Goal: Find specific page/section: Find specific page/section

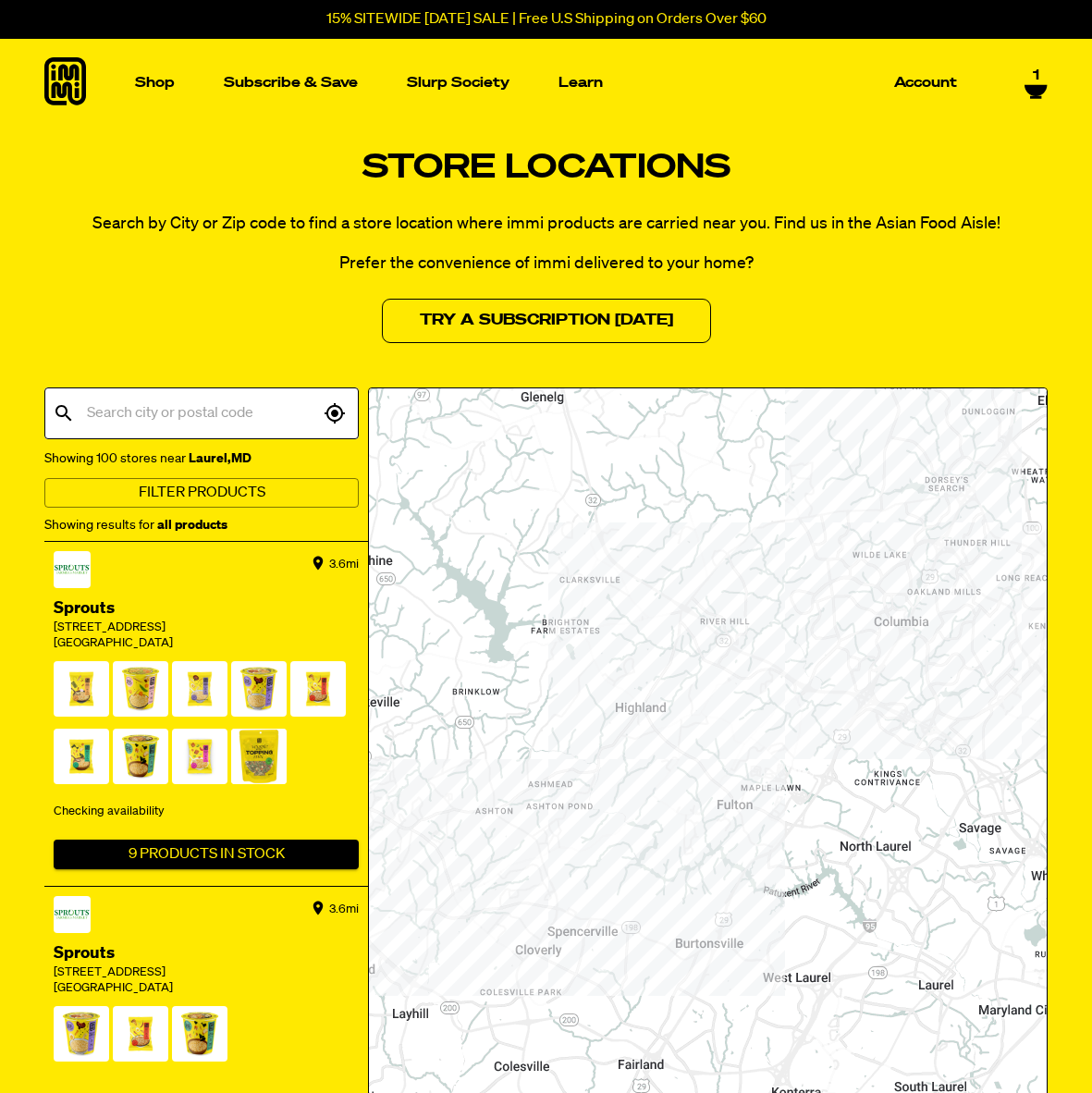
click at [213, 405] on input "text" at bounding box center [200, 414] width 237 height 36
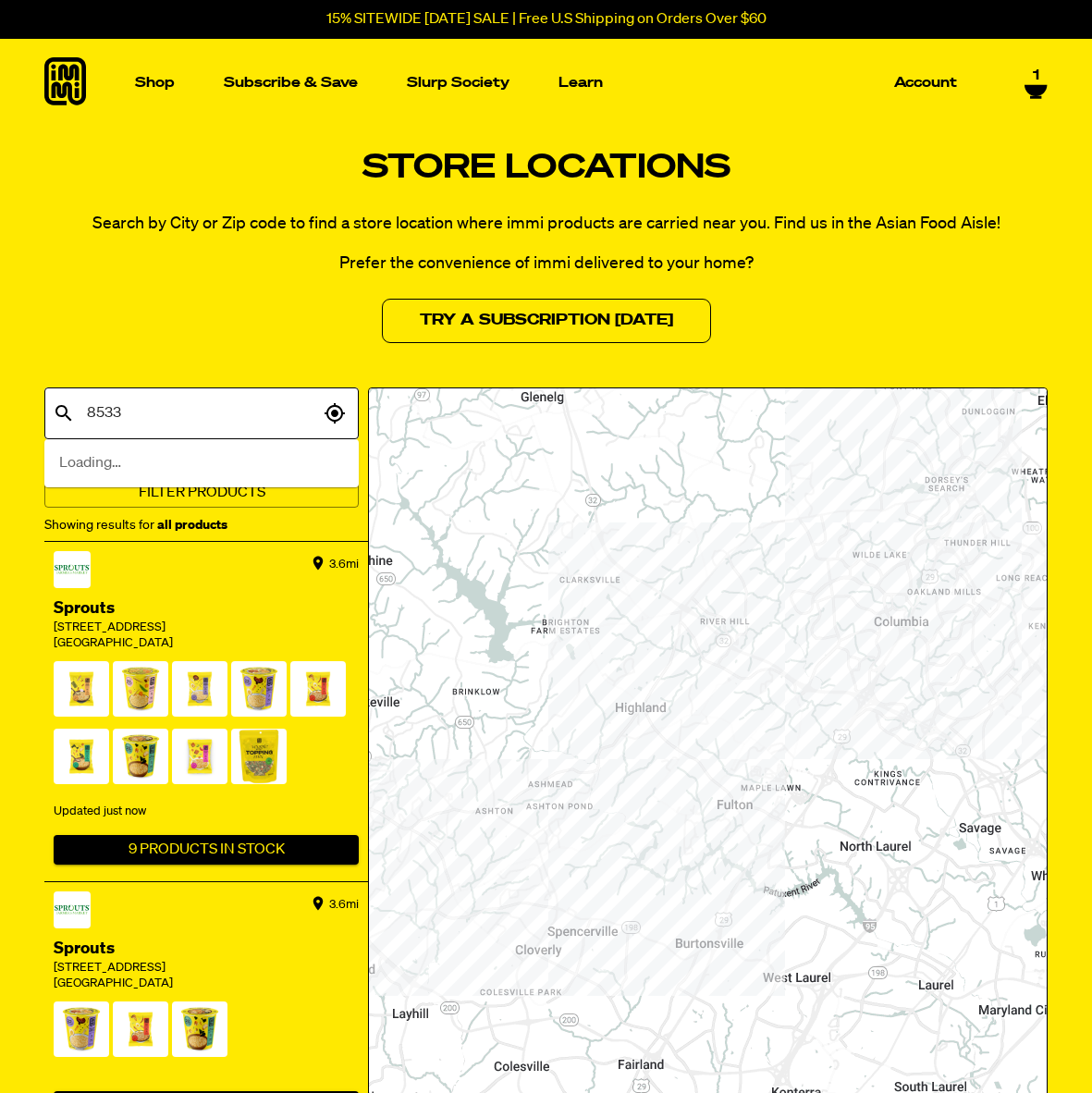
type input "85335"
click at [168, 462] on li "El Mirage, [GEOGRAPHIC_DATA]" at bounding box center [201, 463] width 314 height 34
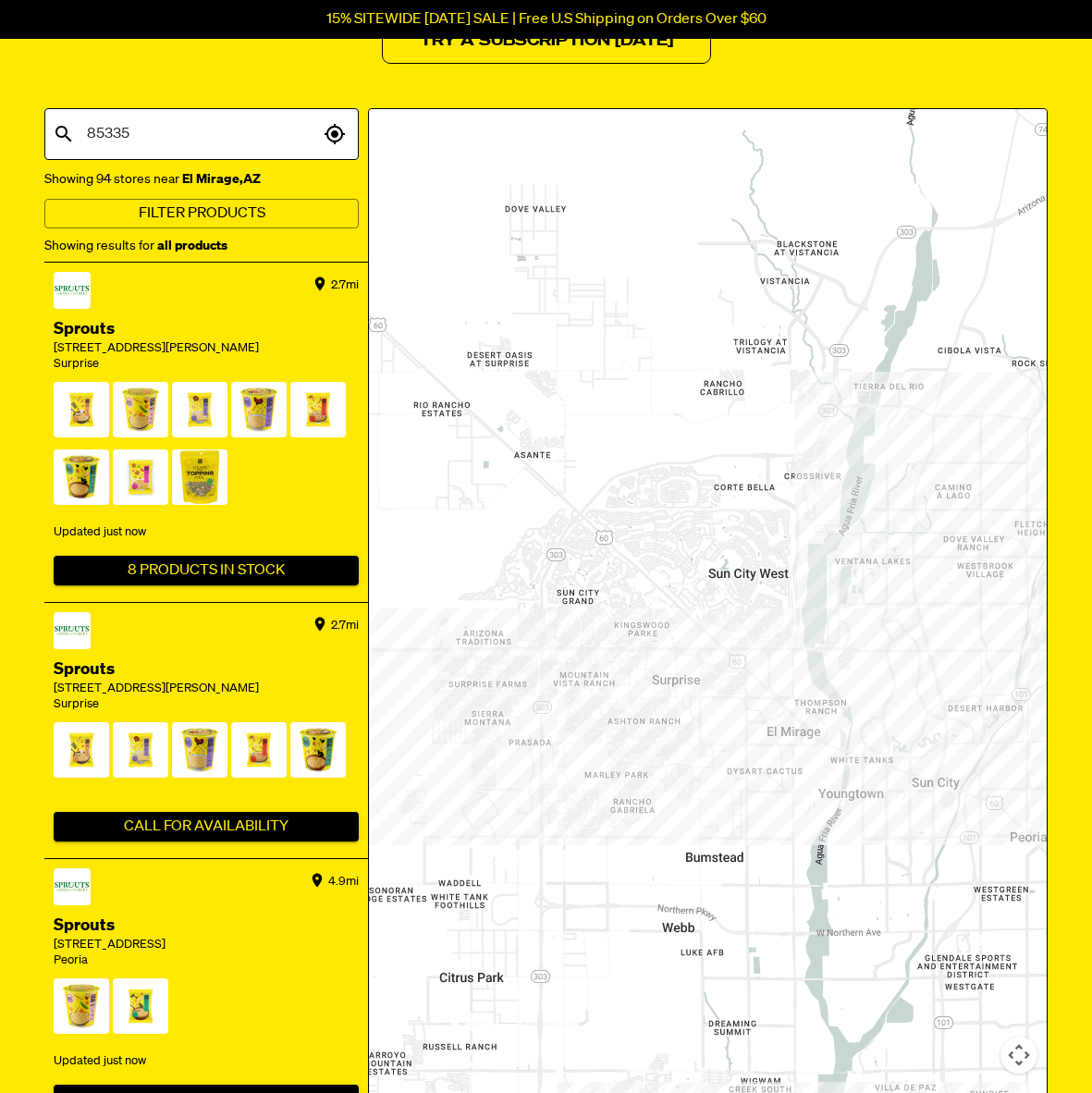
scroll to position [468, 0]
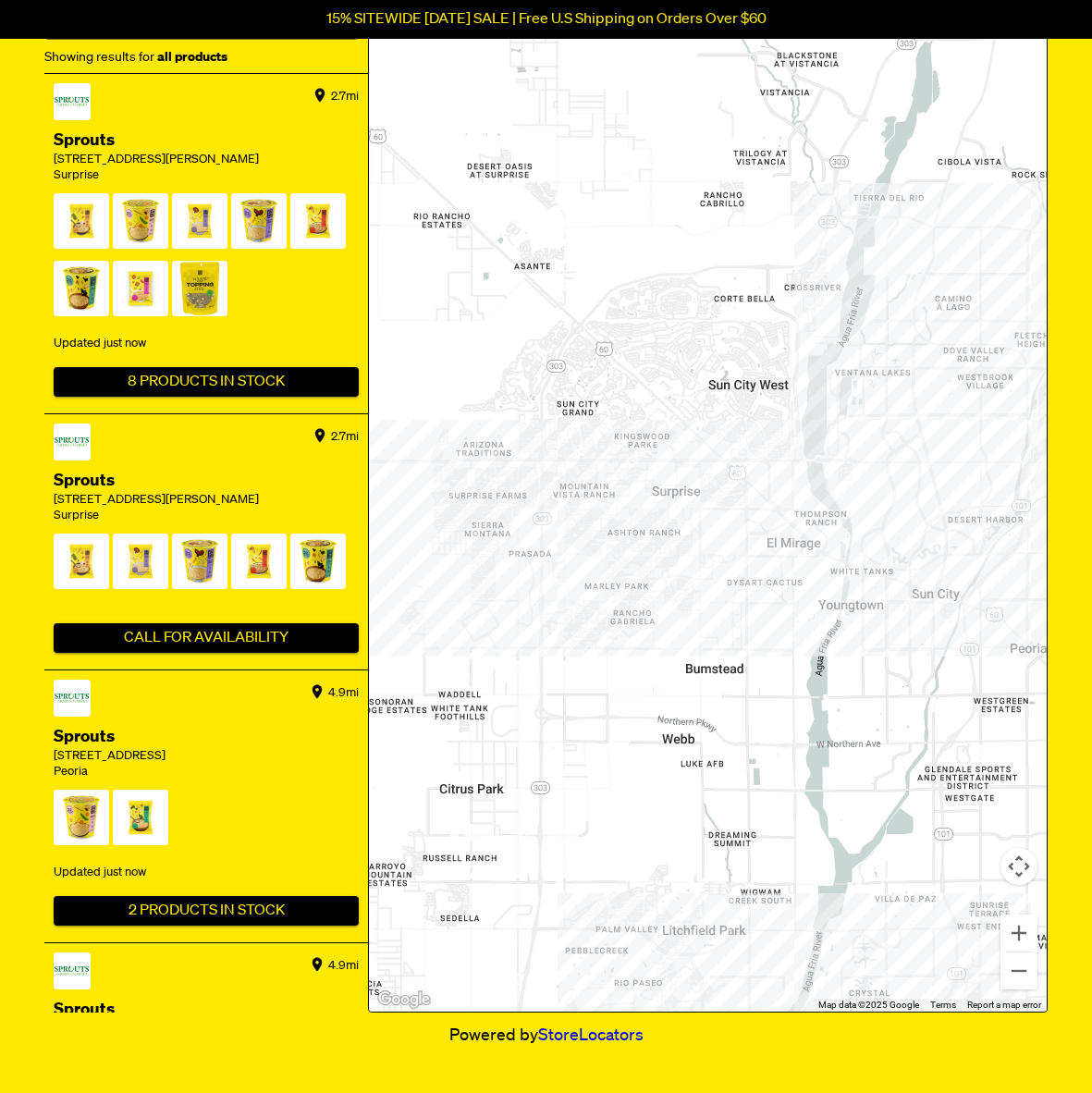
click at [699, 455] on div at bounding box center [707, 466] width 677 height 1091
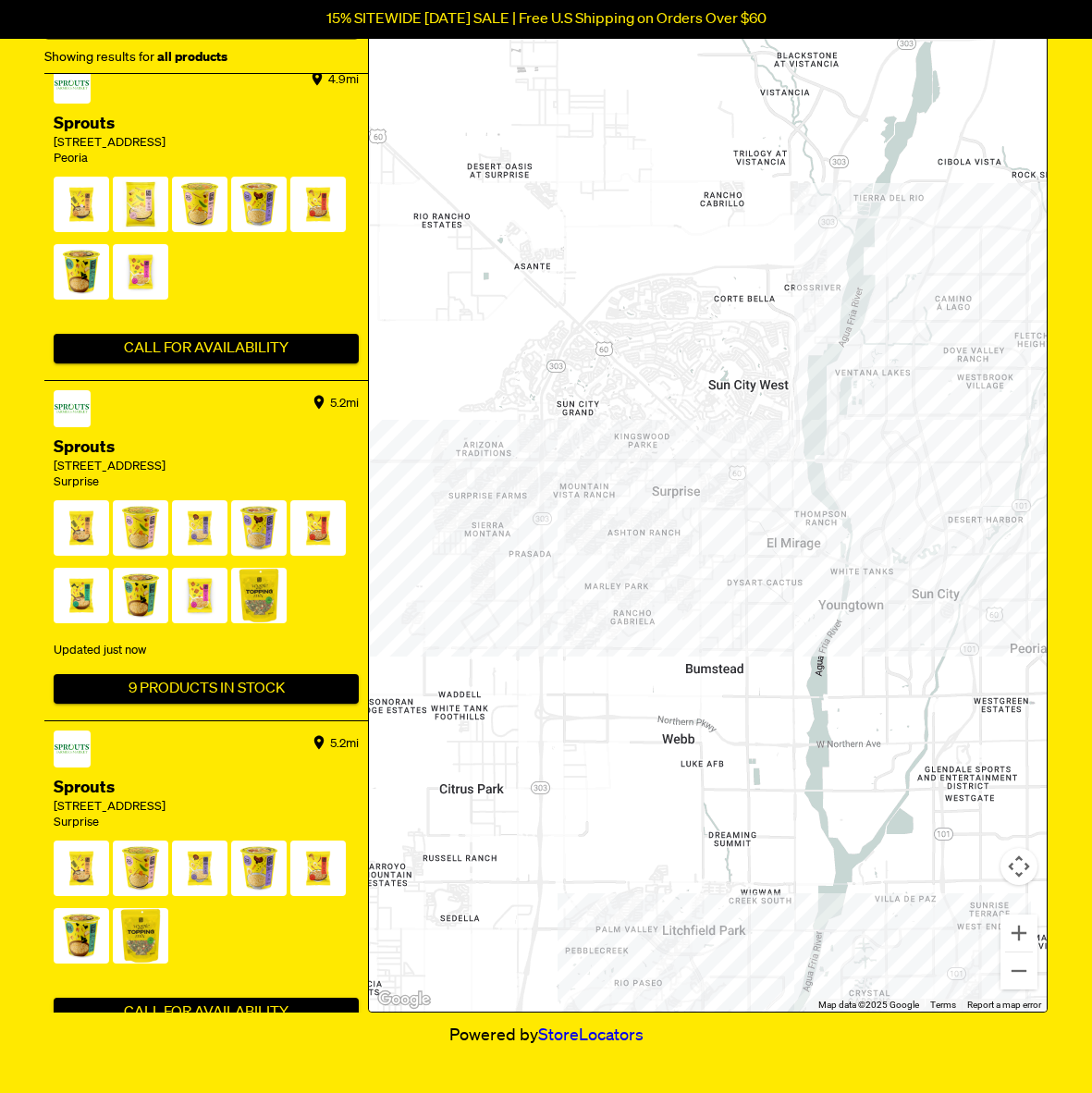
scroll to position [656, 0]
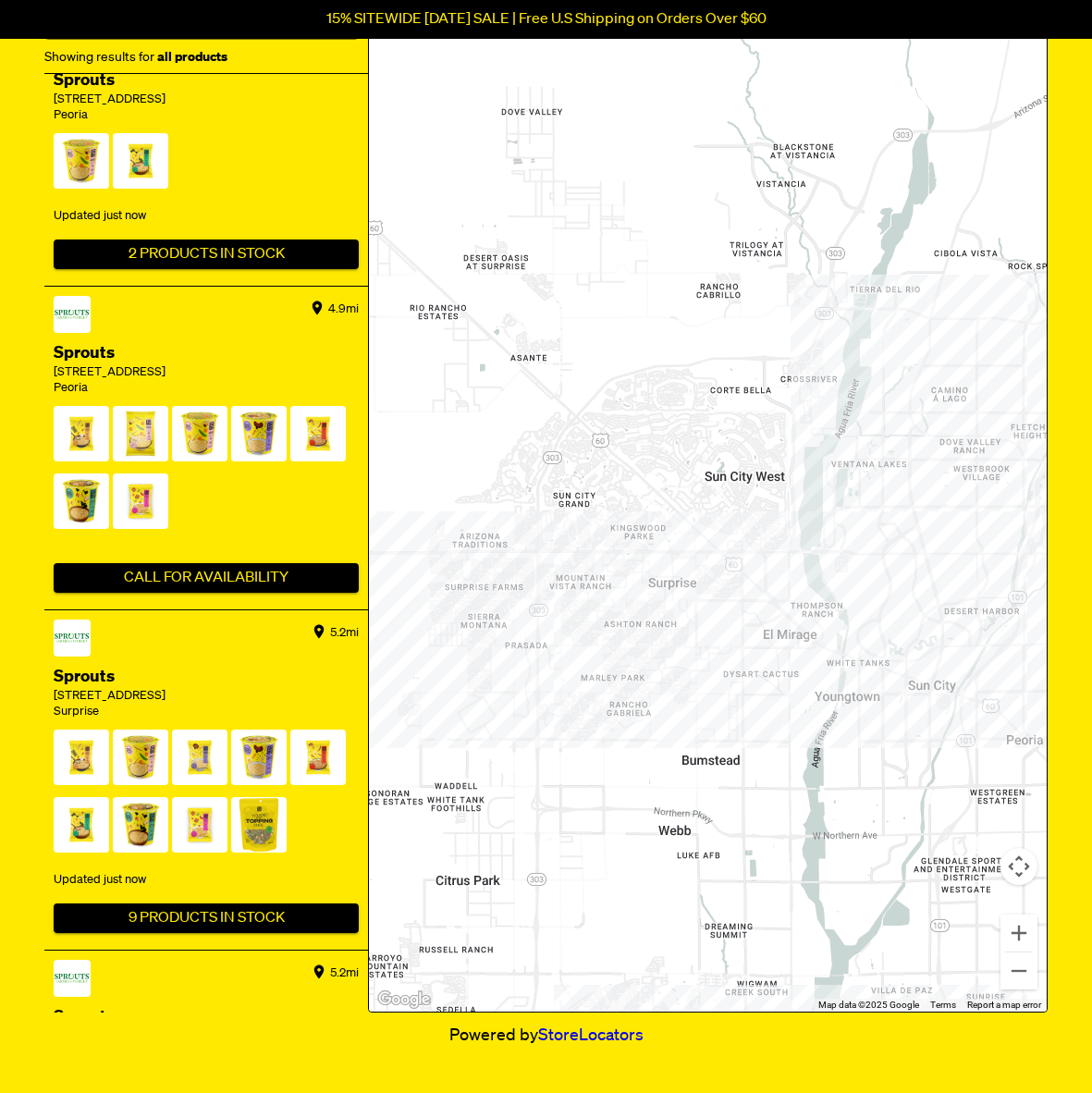
drag, startPoint x: 718, startPoint y: 496, endPoint x: 714, endPoint y: 590, distance: 94.1
click at [714, 590] on div at bounding box center [707, 466] width 677 height 1091
click at [1025, 932] on button "Zoom in" at bounding box center [1019, 933] width 37 height 37
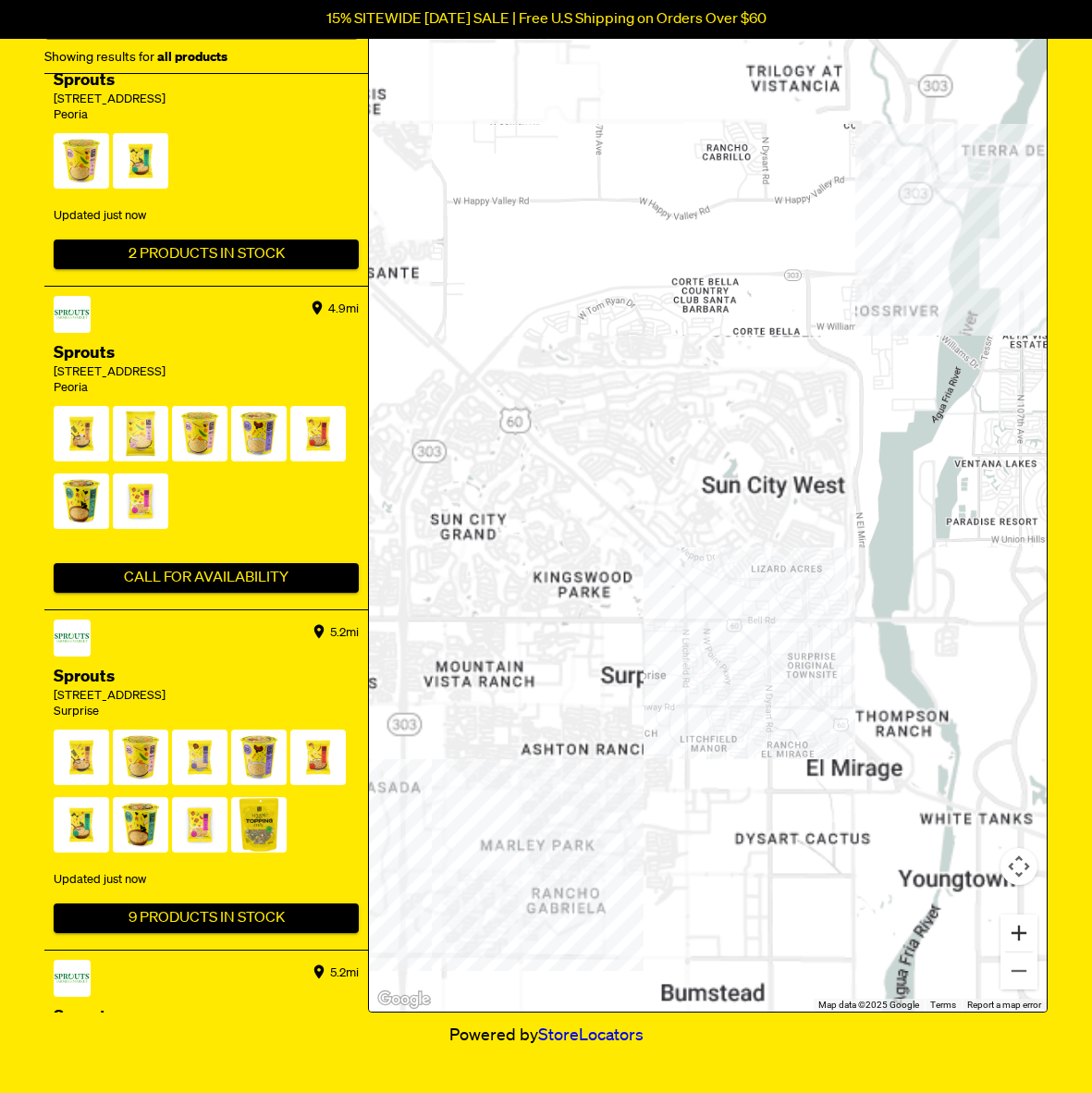
click at [1025, 932] on button "Zoom in" at bounding box center [1019, 933] width 37 height 37
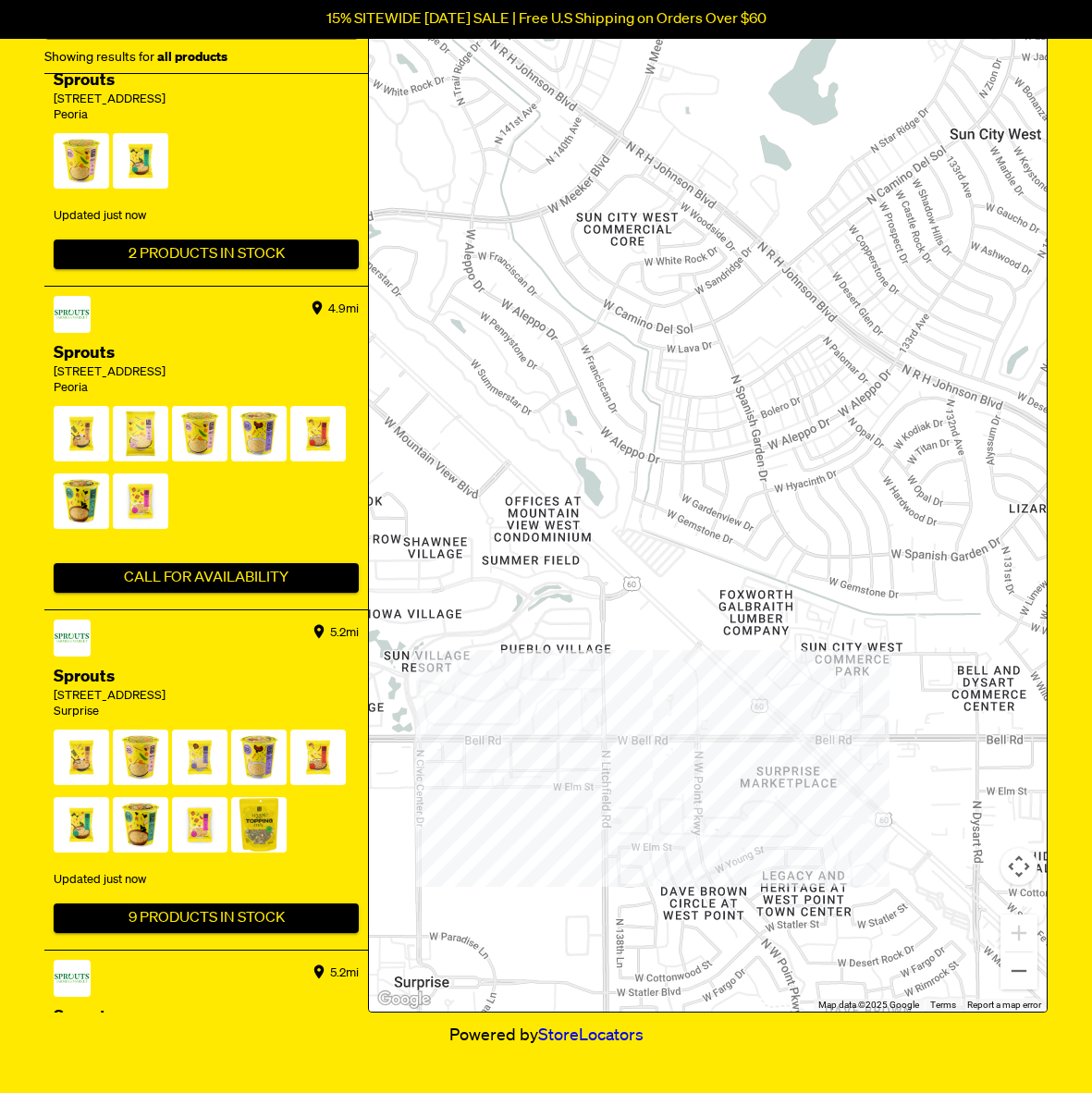
drag, startPoint x: 823, startPoint y: 837, endPoint x: 818, endPoint y: 417, distance: 420.0
click at [818, 417] on div at bounding box center [707, 466] width 677 height 1091
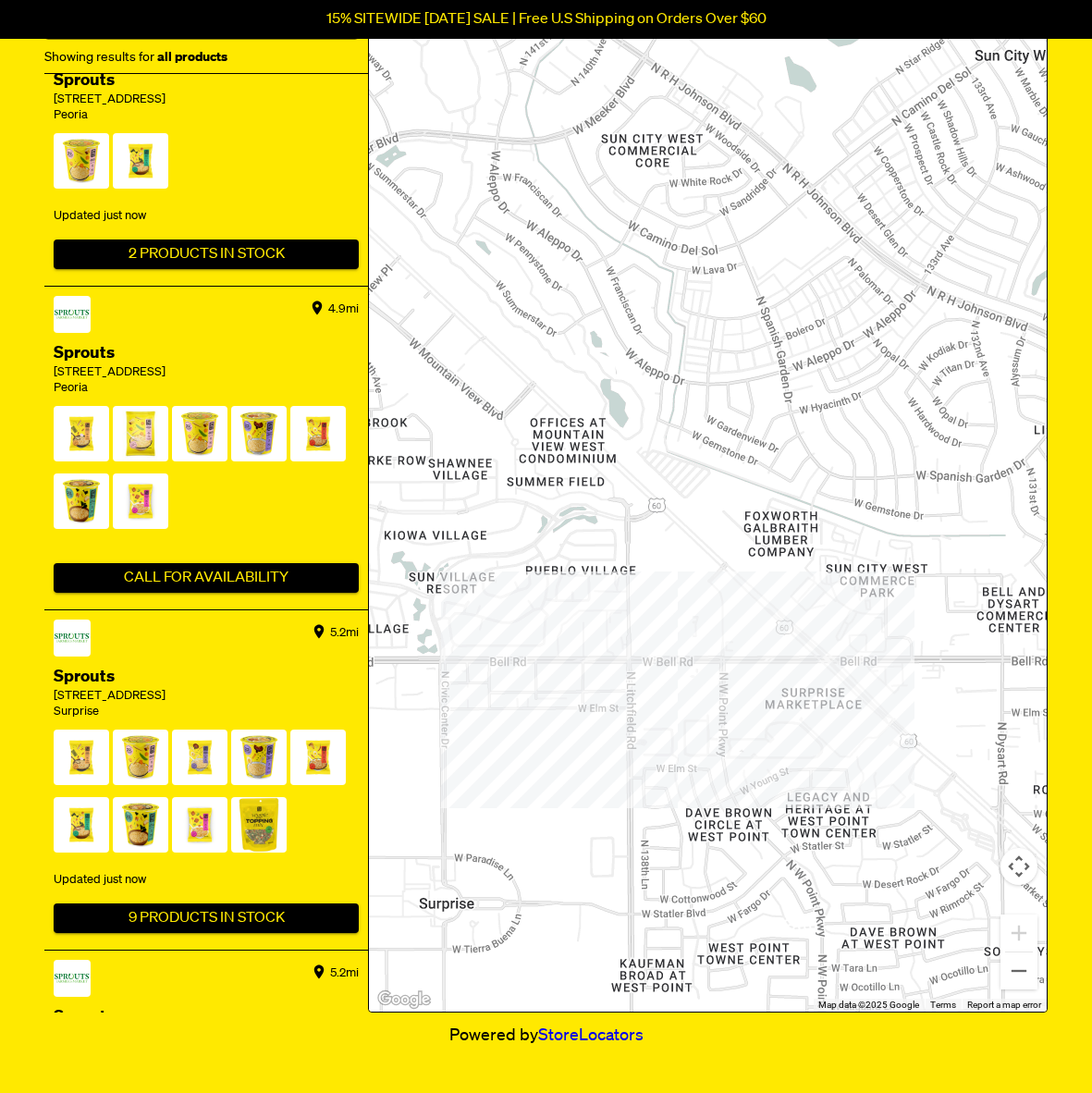
drag, startPoint x: 744, startPoint y: 762, endPoint x: 780, endPoint y: 642, distance: 125.3
click at [780, 642] on div at bounding box center [707, 466] width 677 height 1091
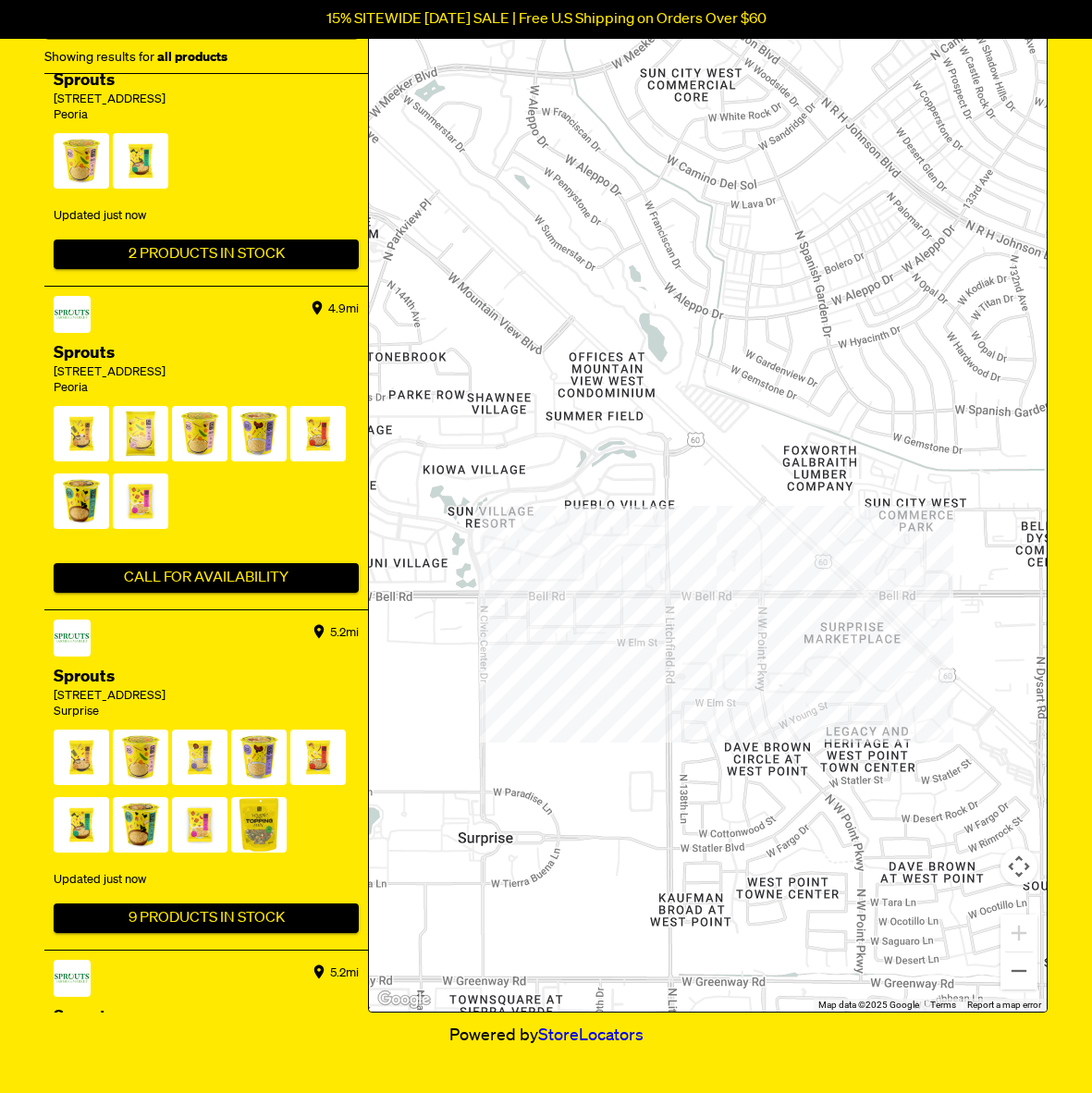
drag, startPoint x: 790, startPoint y: 732, endPoint x: 820, endPoint y: 703, distance: 41.7
click at [820, 703] on div at bounding box center [707, 466] width 677 height 1091
click at [735, 641] on div at bounding box center [707, 466] width 677 height 1091
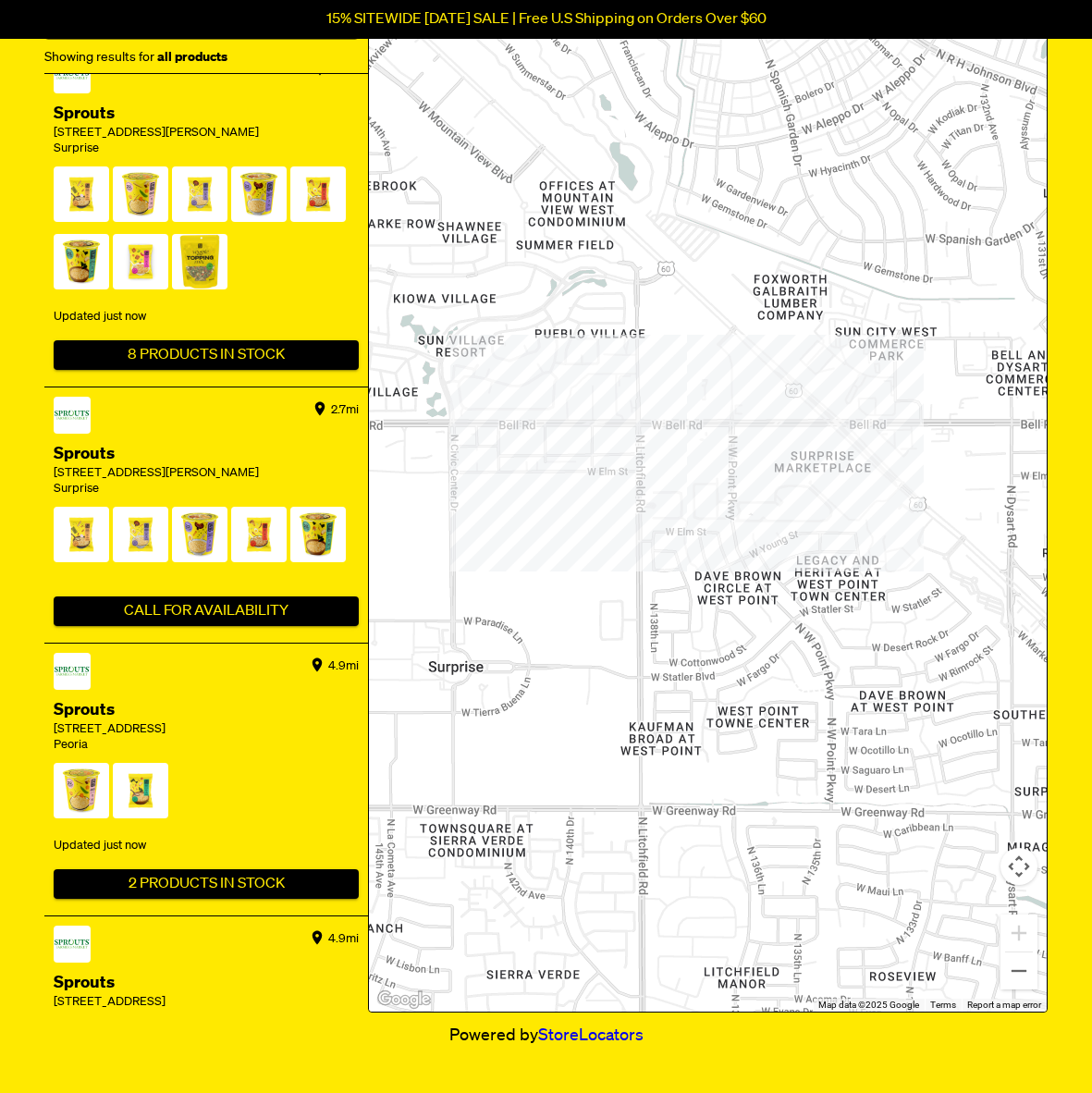
scroll to position [0, 0]
